Goal: Information Seeking & Learning: Learn about a topic

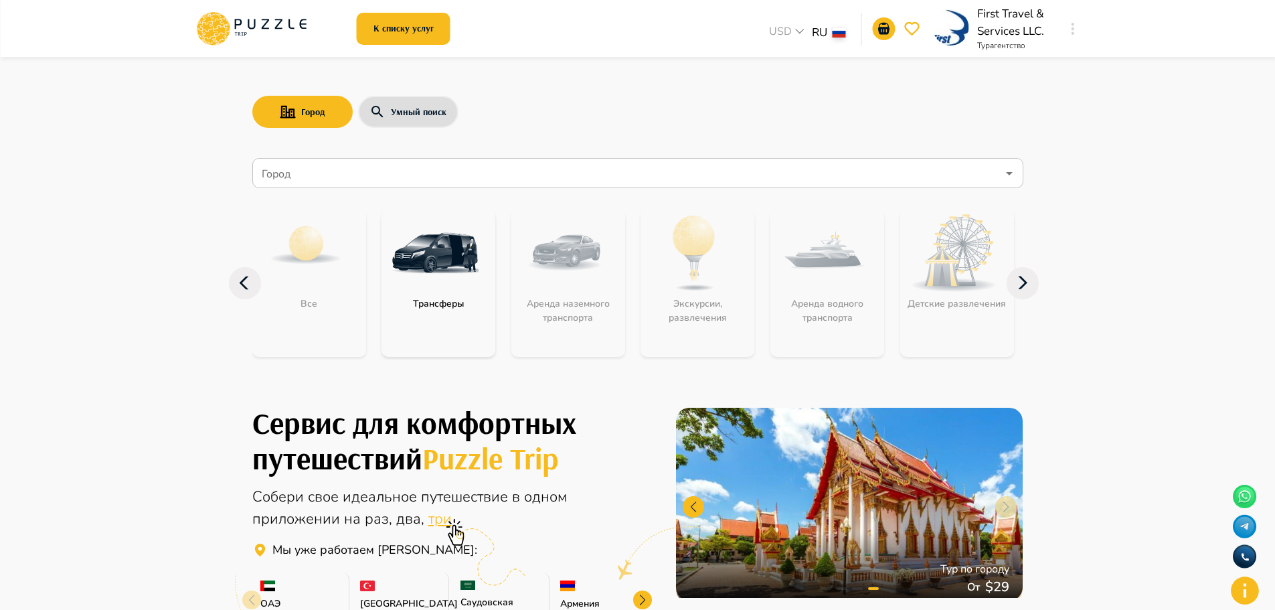
click at [222, 24] on icon at bounding box center [217, 24] width 14 height 10
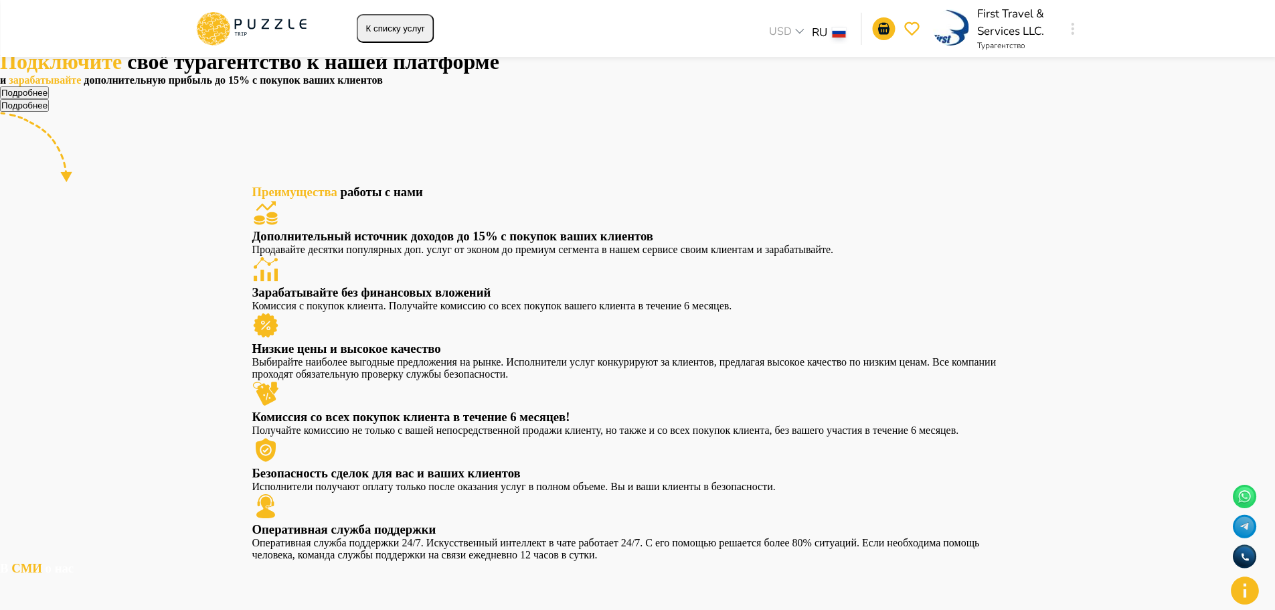
click at [49, 99] on button "Подробнее" at bounding box center [24, 92] width 49 height 13
click at [391, 37] on button "К списку услуг" at bounding box center [396, 28] width 78 height 29
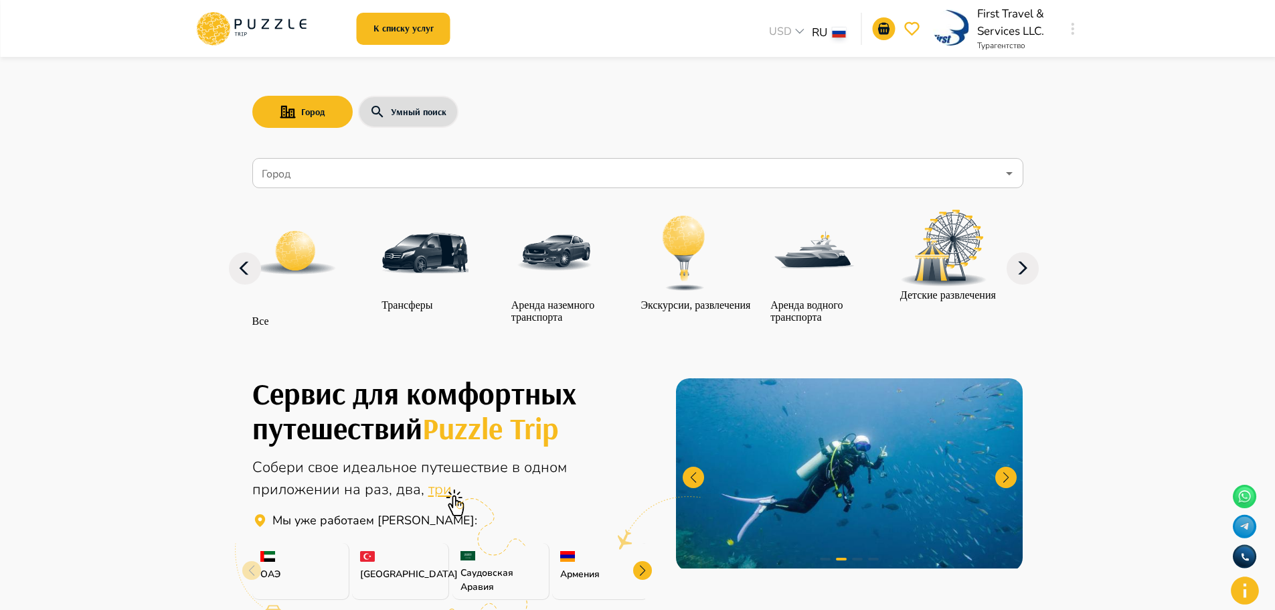
click at [443, 287] on img at bounding box center [425, 253] width 87 height 87
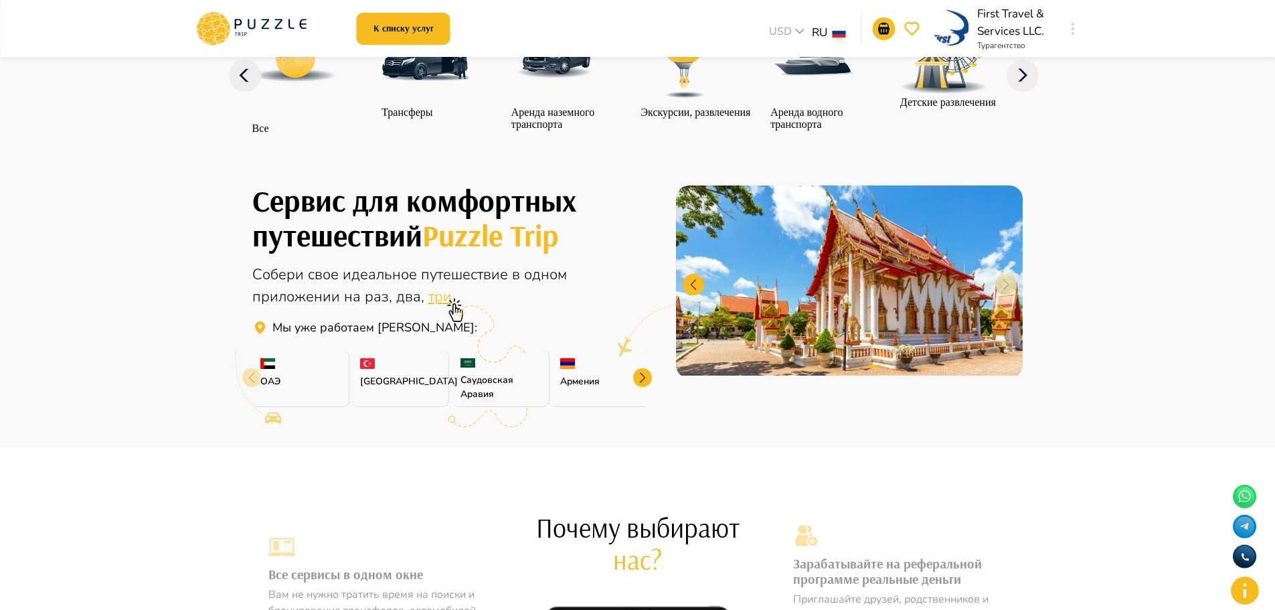
scroll to position [202, 0]
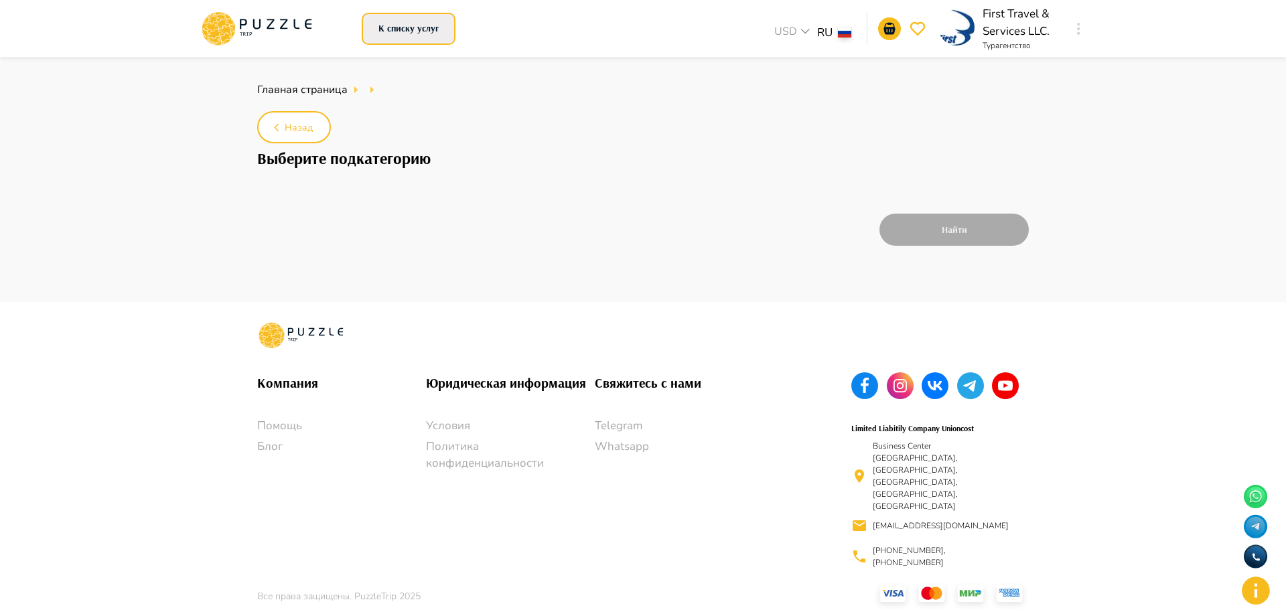
click at [401, 24] on button "К списку услуг" at bounding box center [409, 29] width 94 height 32
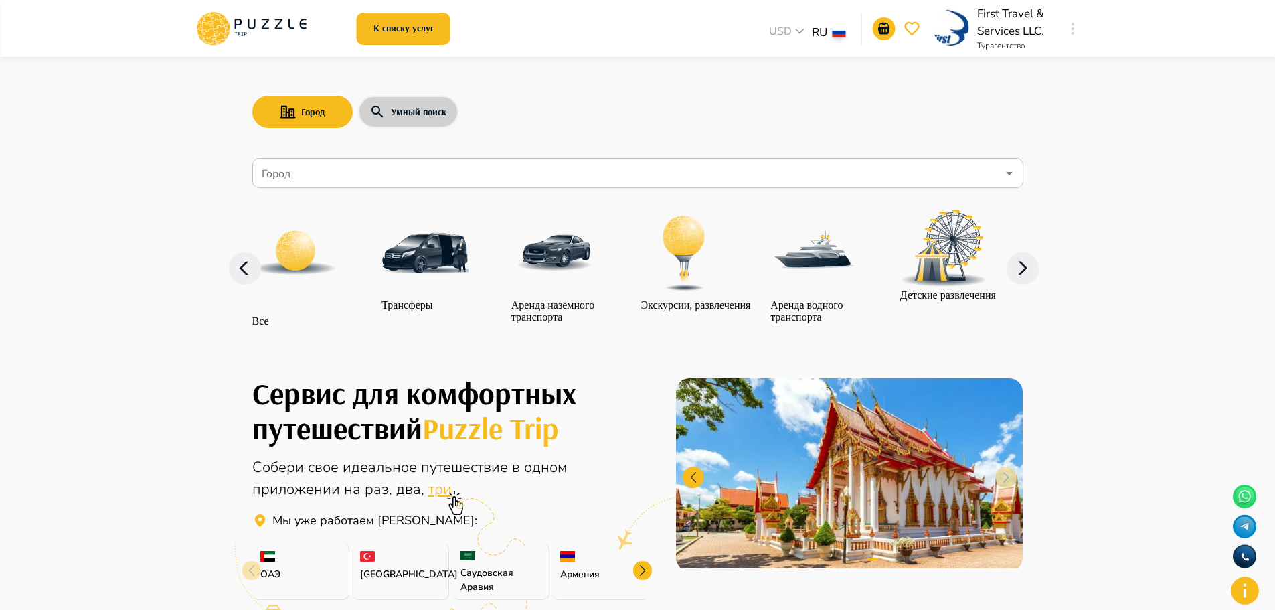
click at [426, 111] on button "Умный поиск" at bounding box center [408, 112] width 100 height 32
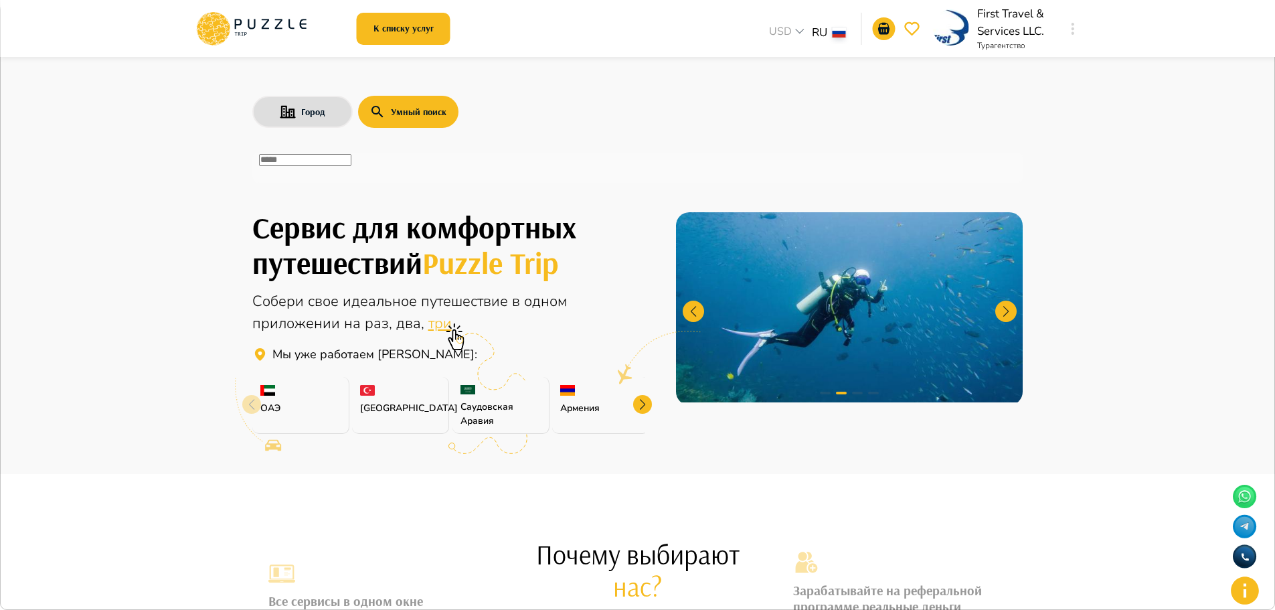
click at [352, 166] on input "text" at bounding box center [305, 160] width 92 height 12
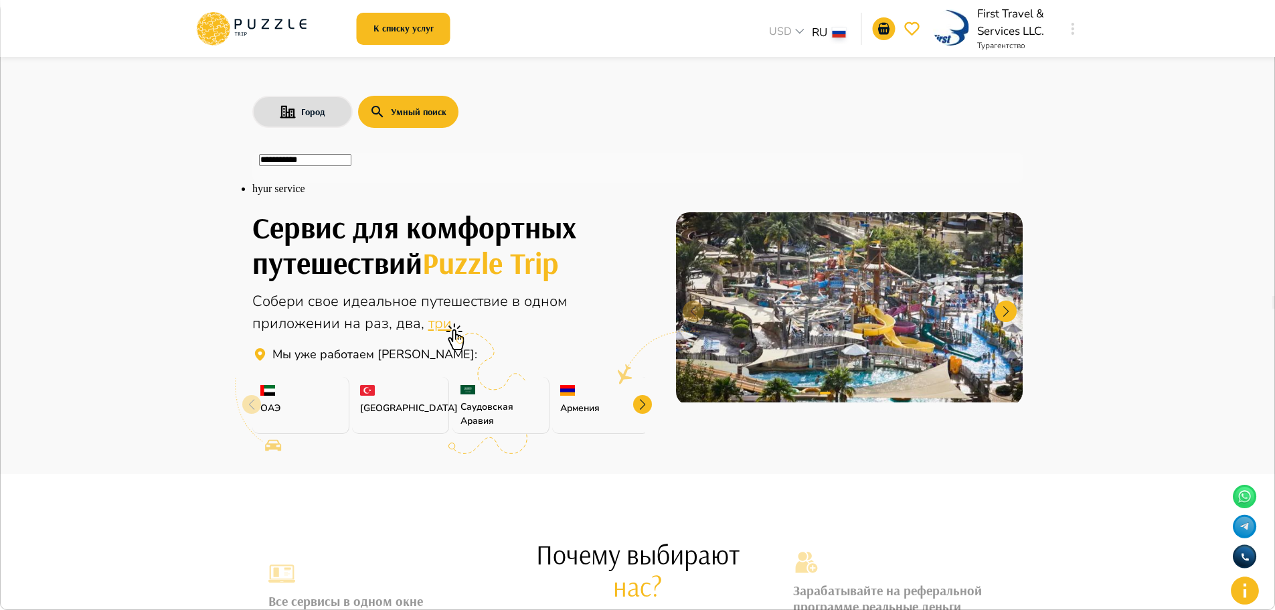
type input "**********"
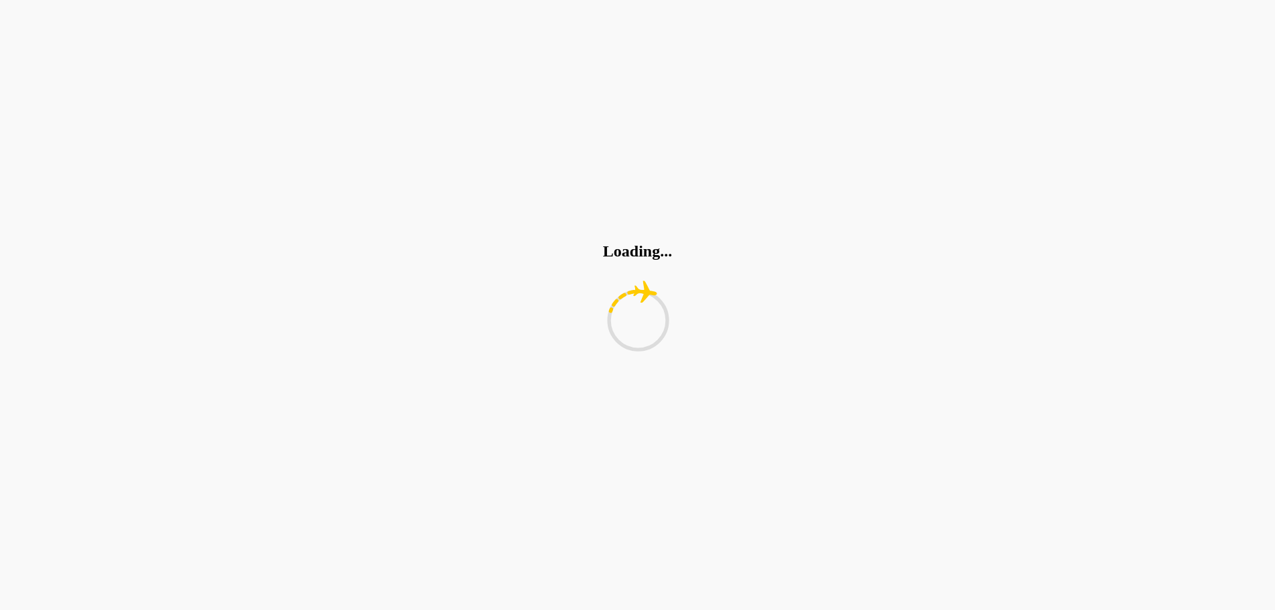
type input "********"
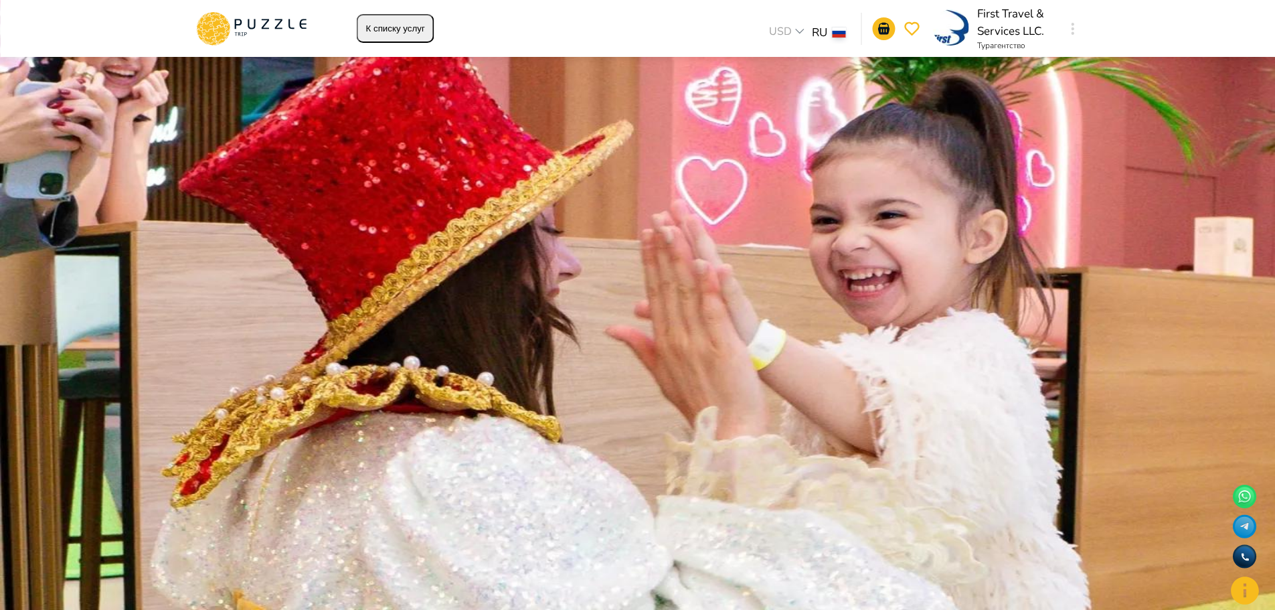
click at [1274, 305] on icon "Clear" at bounding box center [1274, 305] width 0 height 0
click at [256, 31] on icon at bounding box center [252, 28] width 114 height 35
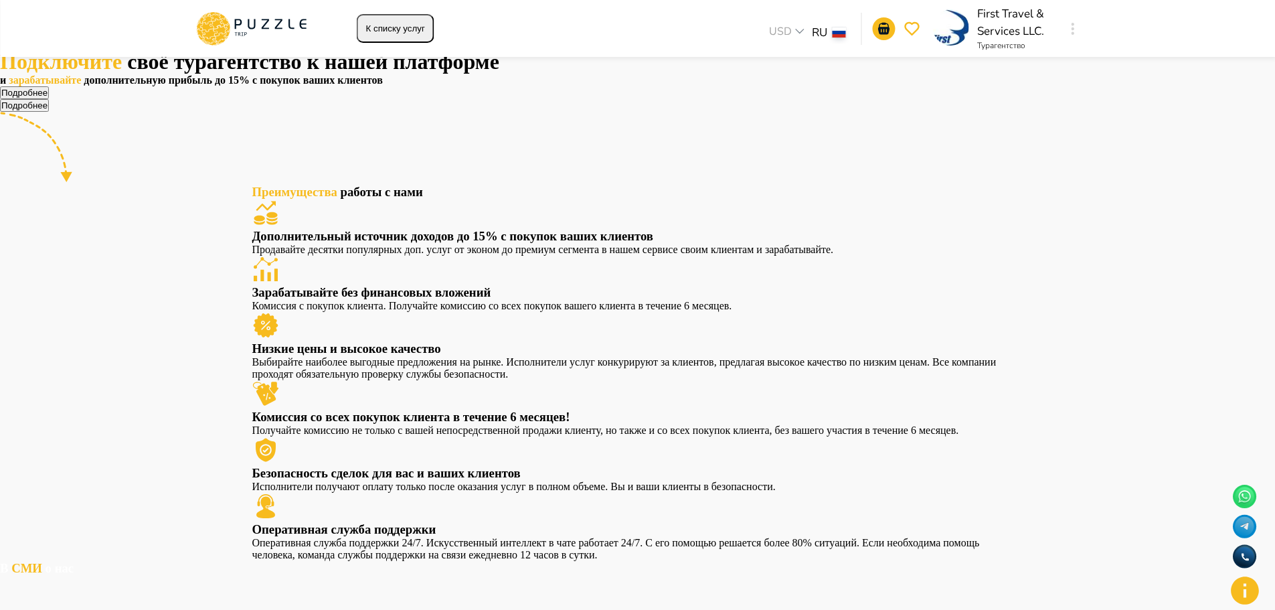
click at [49, 99] on button "Подробнее" at bounding box center [24, 92] width 49 height 13
click at [429, 28] on button "К списку услуг" at bounding box center [396, 28] width 78 height 29
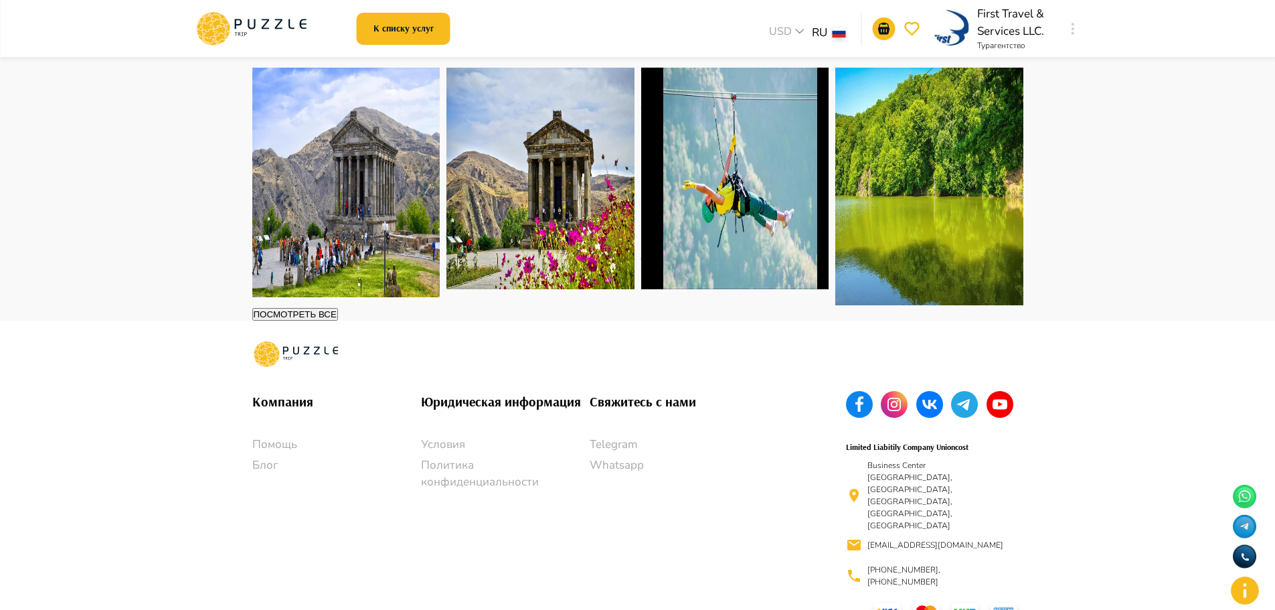
scroll to position [1906, 0]
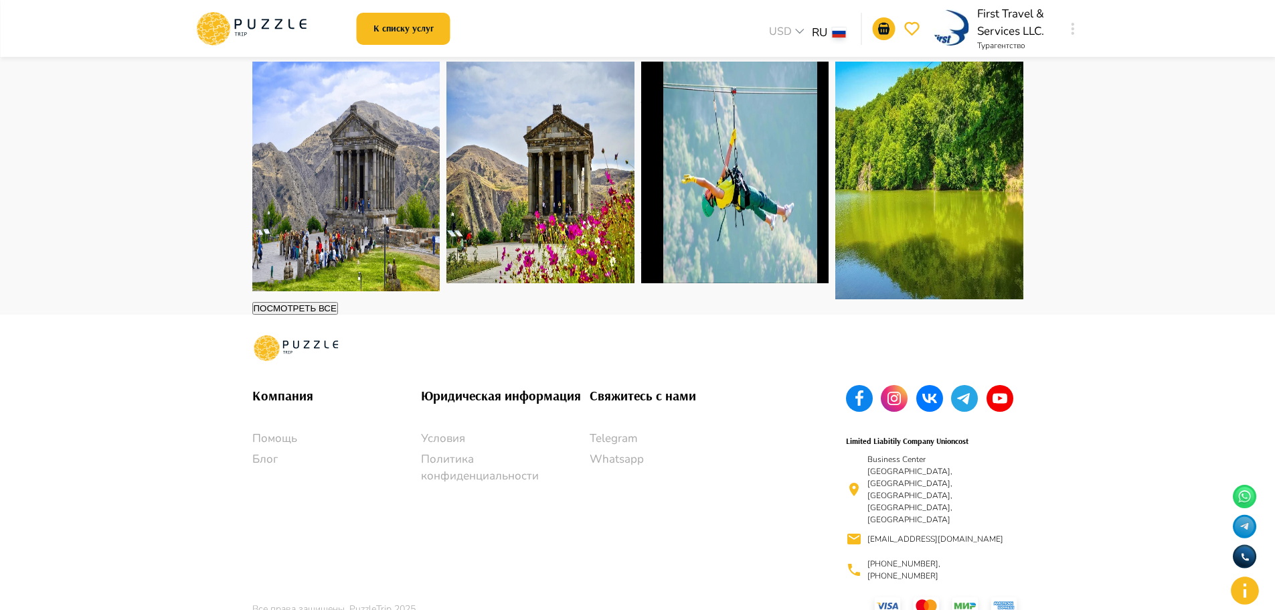
click at [718, 283] on img at bounding box center [735, 173] width 188 height 222
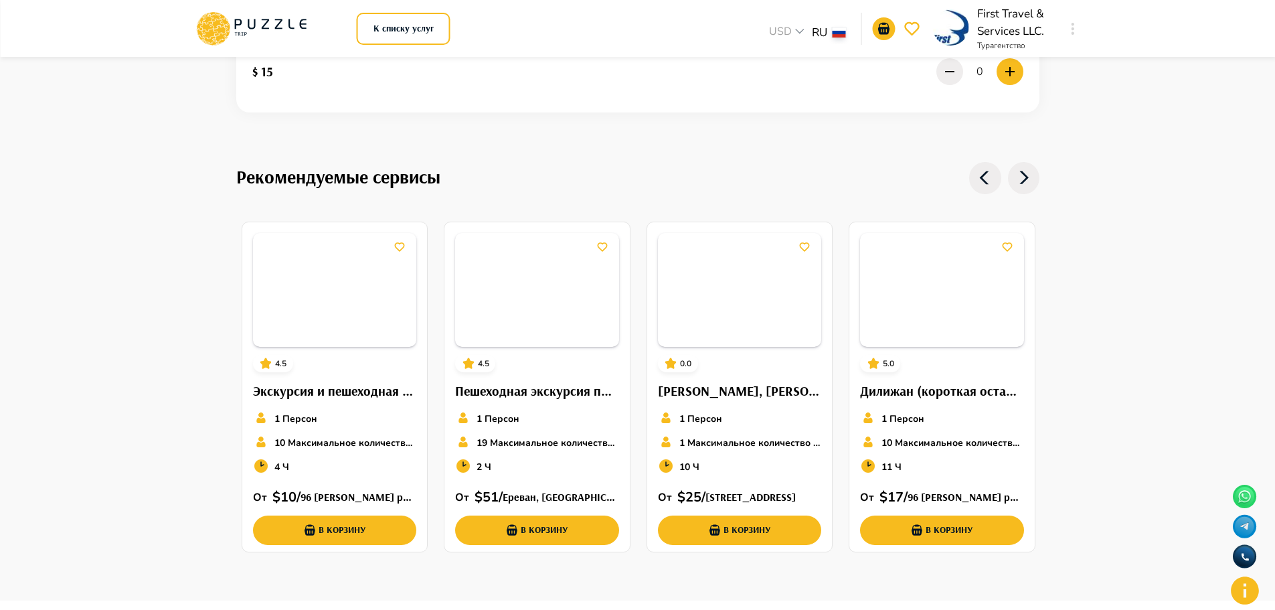
scroll to position [1544, 0]
